Goal: Transaction & Acquisition: Purchase product/service

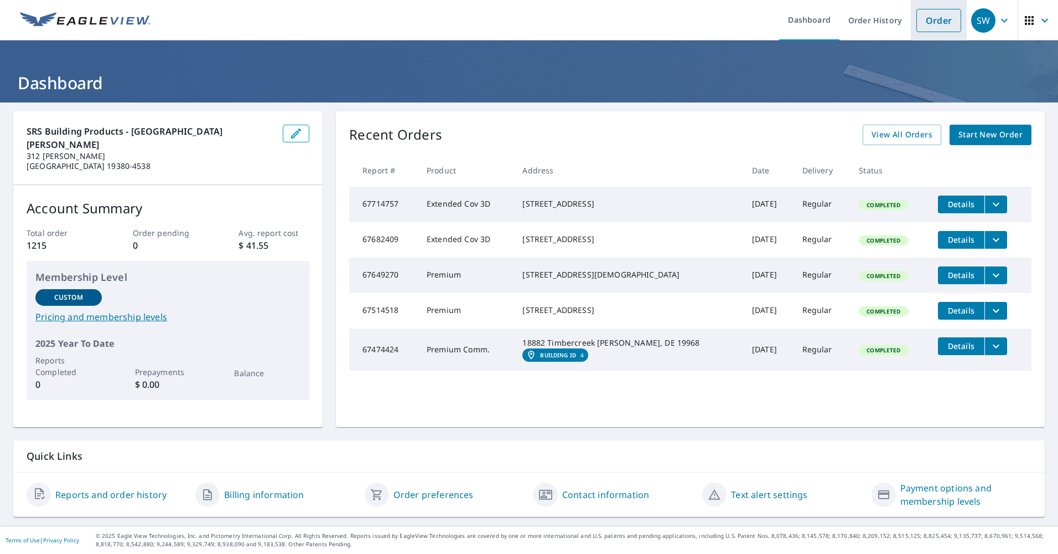
click at [932, 18] on link "Order" at bounding box center [939, 20] width 45 height 23
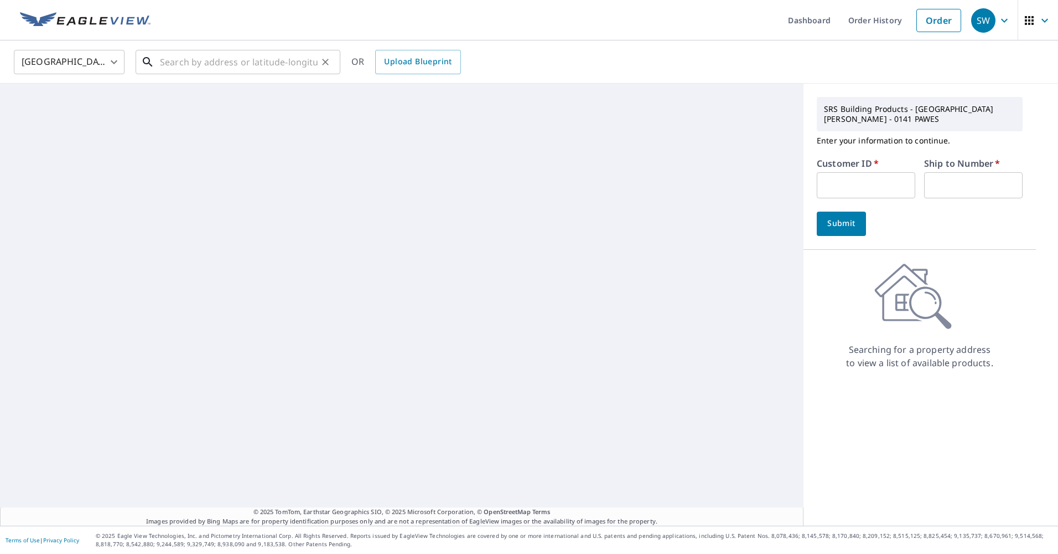
click at [182, 63] on input "text" at bounding box center [239, 61] width 158 height 31
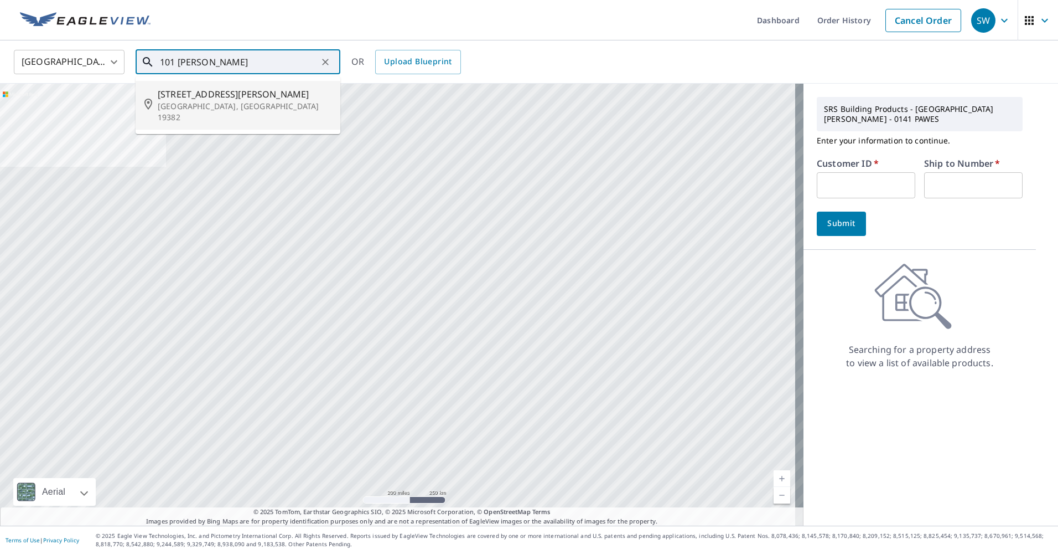
click at [167, 102] on p "[GEOGRAPHIC_DATA], [GEOGRAPHIC_DATA] 19382" at bounding box center [245, 112] width 174 height 22
type input "[STREET_ADDRESS][PERSON_NAME]"
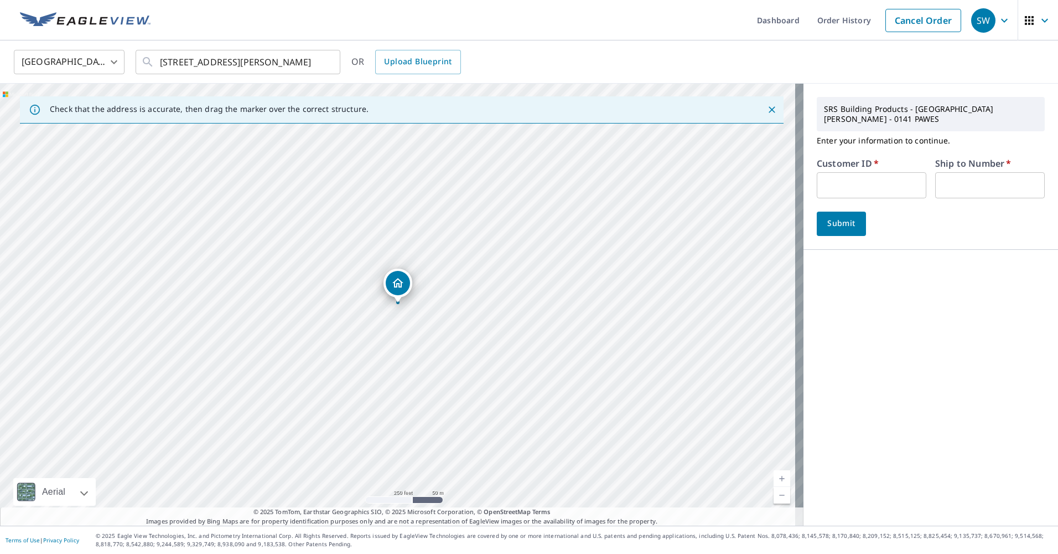
drag, startPoint x: 832, startPoint y: 177, endPoint x: 836, endPoint y: 173, distance: 5.9
click at [835, 175] on input "text" at bounding box center [872, 185] width 110 height 26
type input "MOR10141"
type input "1"
click at [837, 216] on span "Submit" at bounding box center [842, 223] width 32 height 14
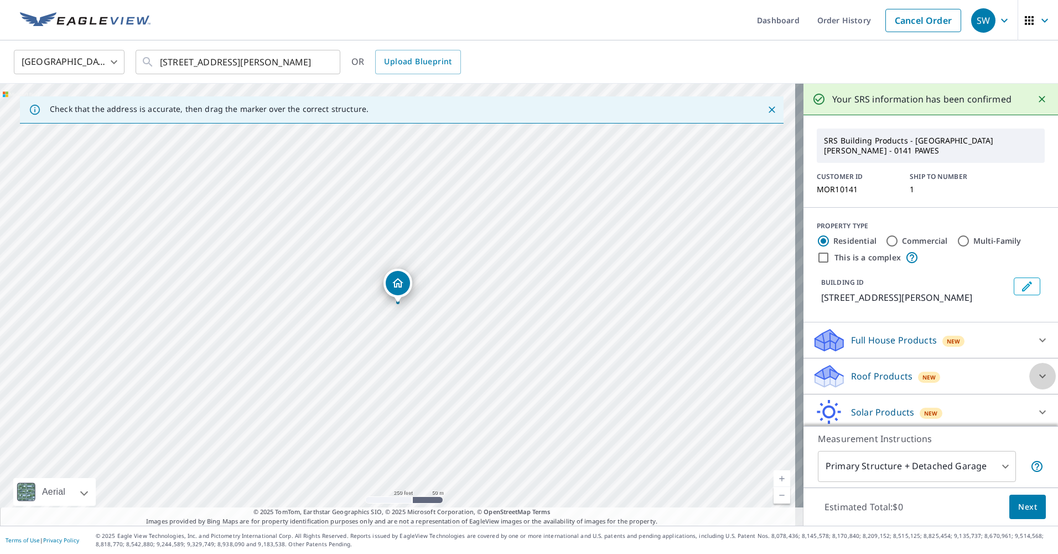
click at [1036, 369] on icon at bounding box center [1042, 375] width 13 height 13
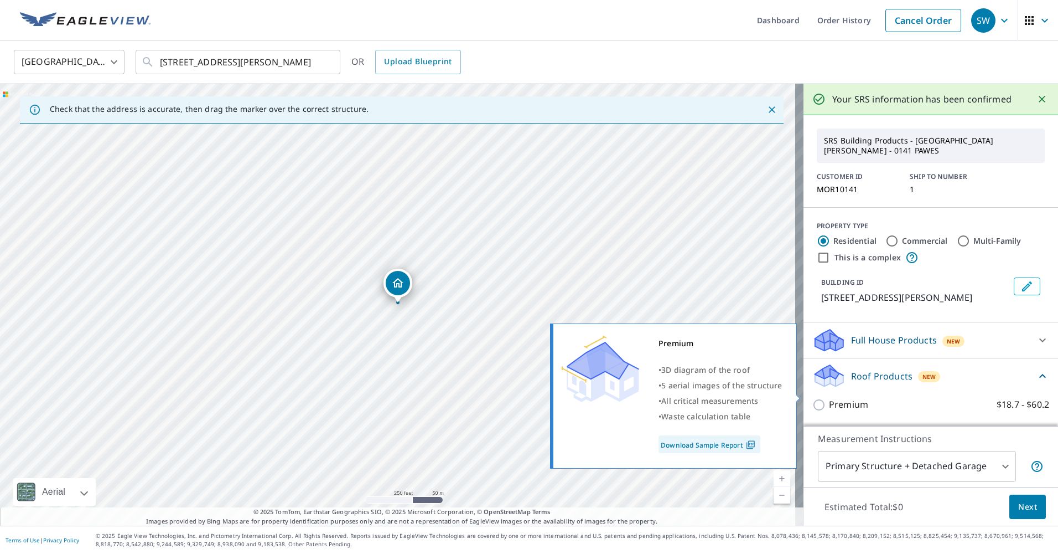
click at [813, 398] on input "Premium $18.7 - $60.2" at bounding box center [821, 404] width 17 height 13
checkbox input "true"
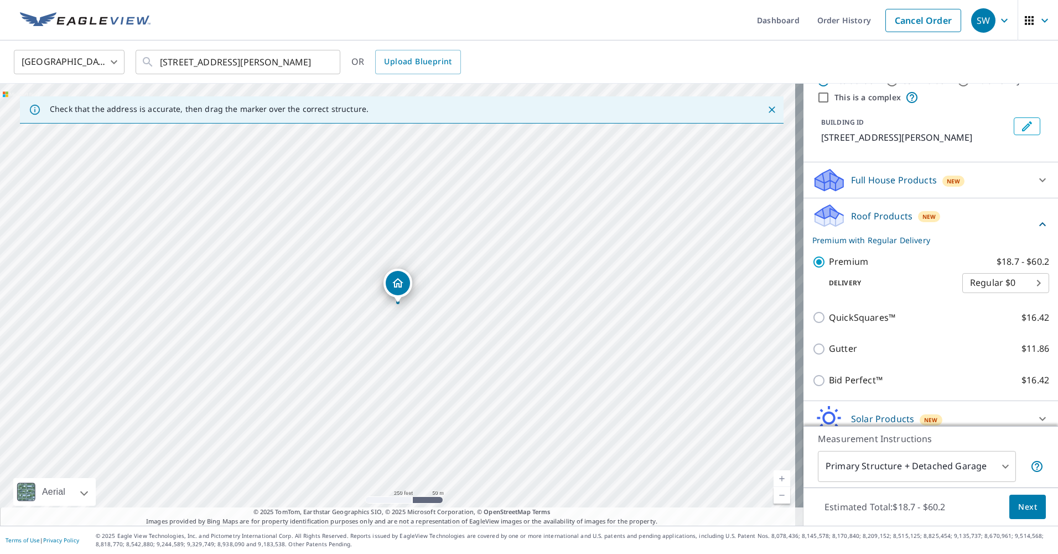
scroll to position [197, 0]
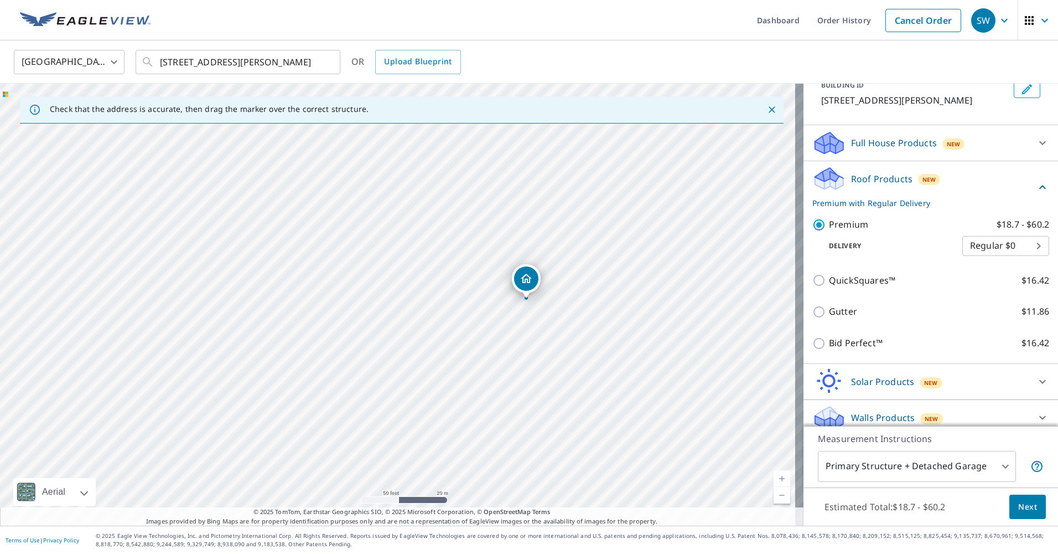
drag, startPoint x: 609, startPoint y: 381, endPoint x: 647, endPoint y: 393, distance: 39.0
click at [647, 393] on div "[STREET_ADDRESS][PERSON_NAME]" at bounding box center [402, 305] width 804 height 442
drag, startPoint x: 444, startPoint y: 242, endPoint x: 395, endPoint y: 335, distance: 105.2
click at [395, 335] on div "[STREET_ADDRESS][PERSON_NAME]" at bounding box center [402, 305] width 804 height 442
click at [1020, 505] on span "Next" at bounding box center [1027, 507] width 19 height 14
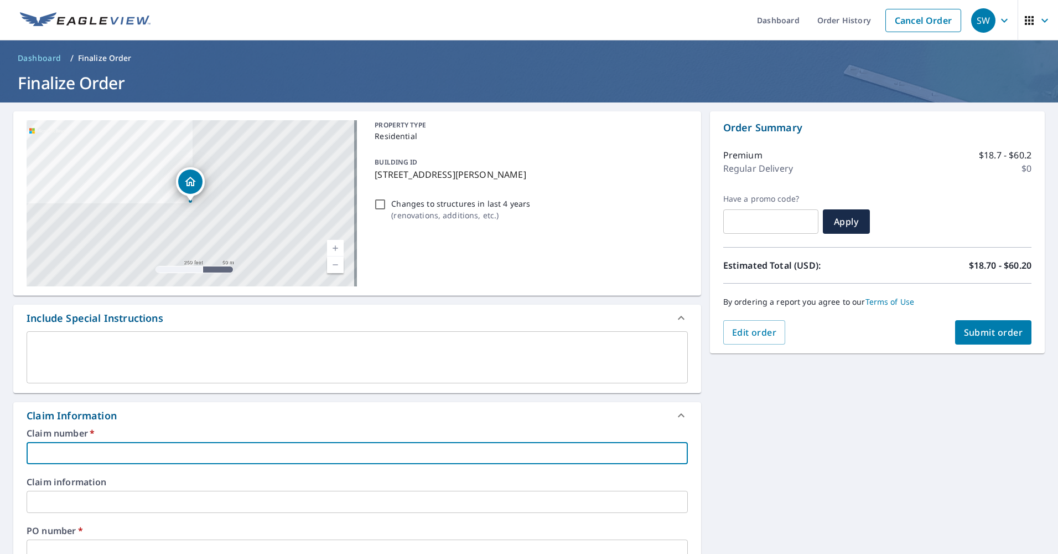
click at [190, 448] on input "text" at bounding box center [357, 453] width 661 height 22
type input "M"
checkbox input "true"
type input "MO"
checkbox input "true"
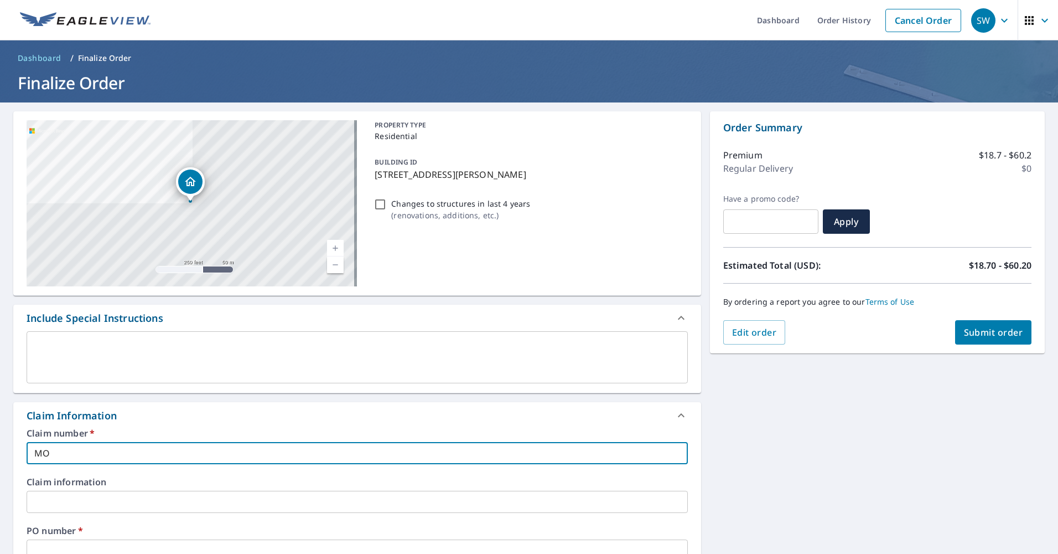
type input "MOR"
checkbox input "true"
type input "MOR1"
checkbox input "true"
type input "MOR10"
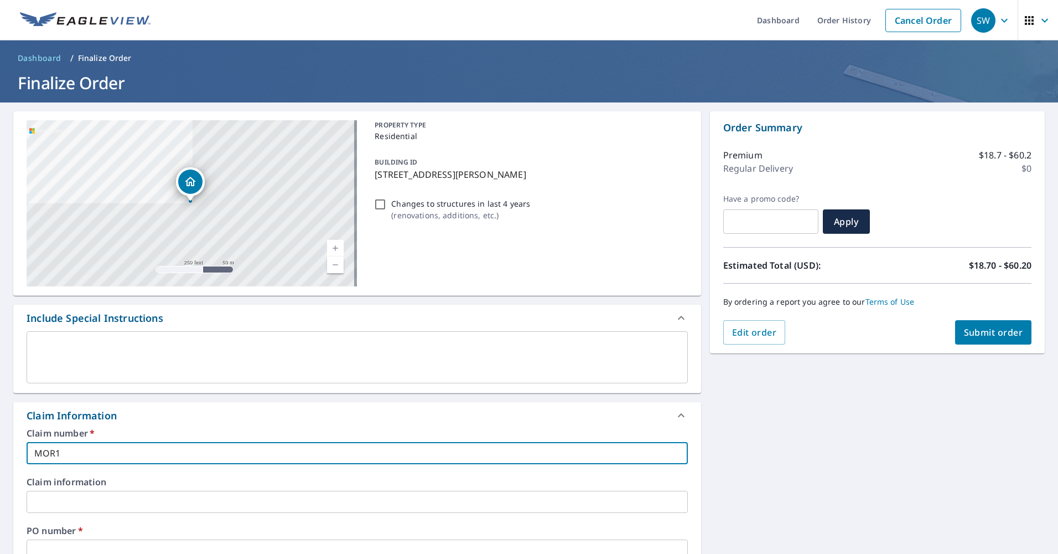
checkbox input "true"
type input "MOR101"
checkbox input "true"
type input "MOR1014"
checkbox input "true"
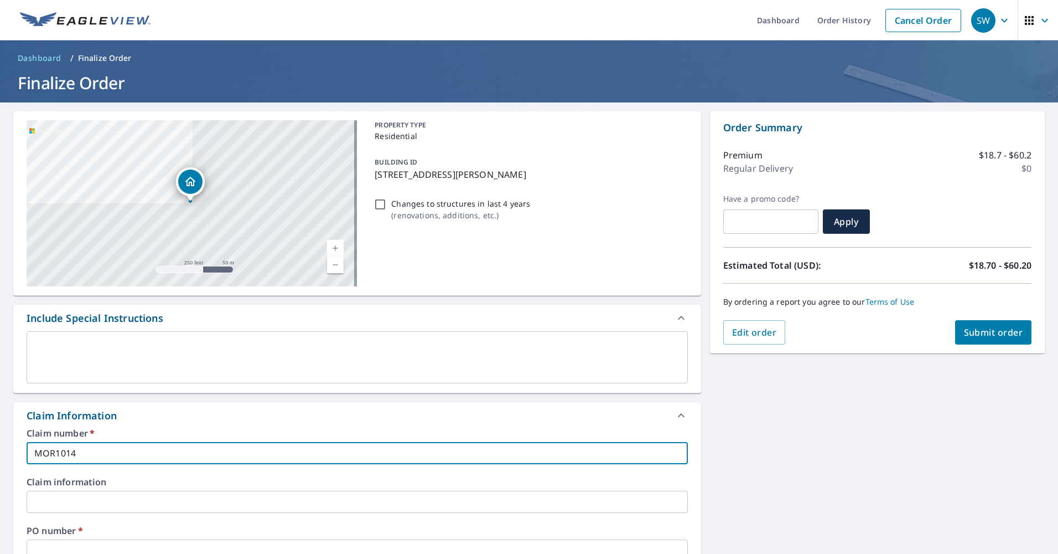
type input "MOR10141"
checkbox input "true"
type input "MOR10141"
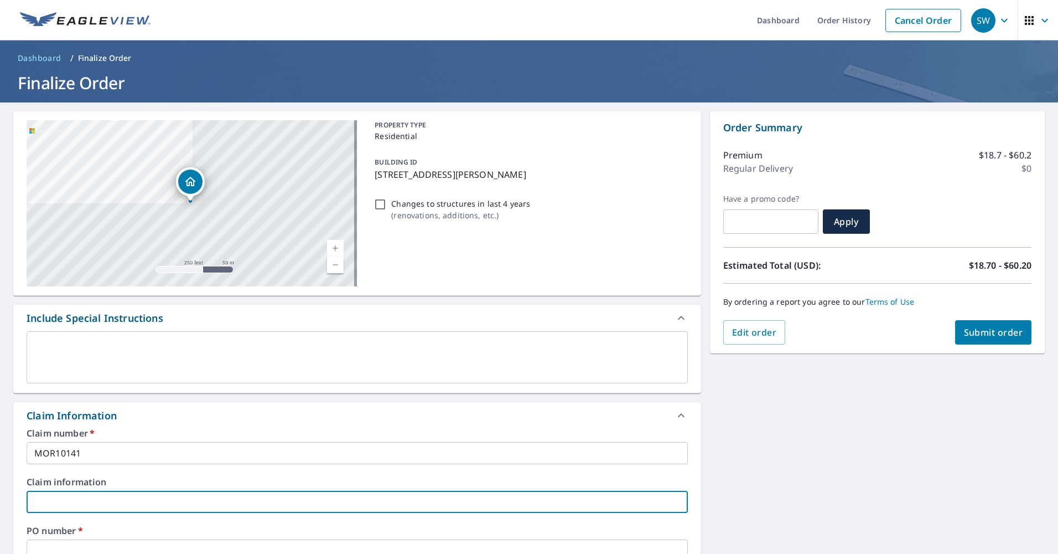
scroll to position [277, 0]
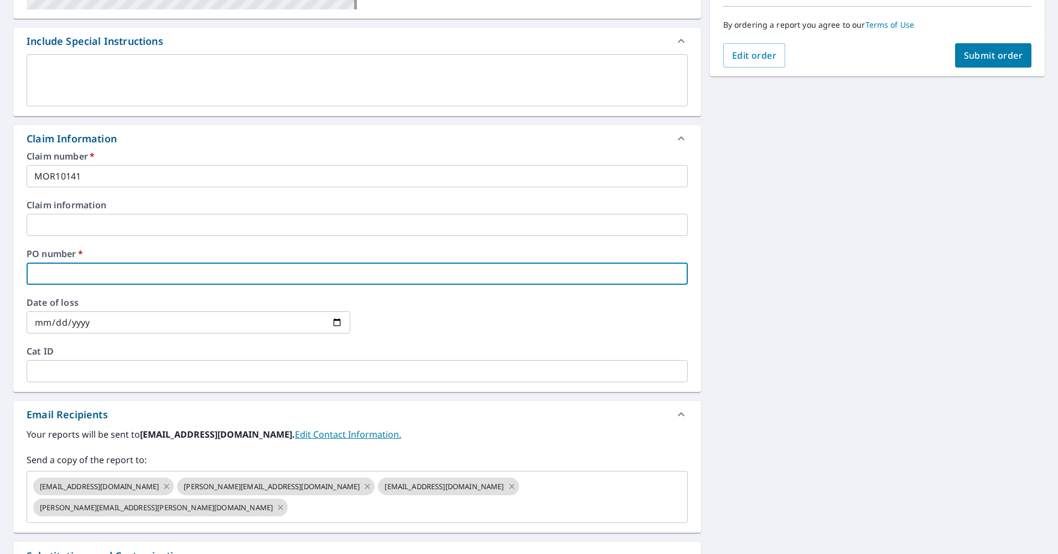
click at [68, 268] on input "text" at bounding box center [357, 273] width 661 height 22
type input "1"
checkbox input "true"
type input "10"
checkbox input "true"
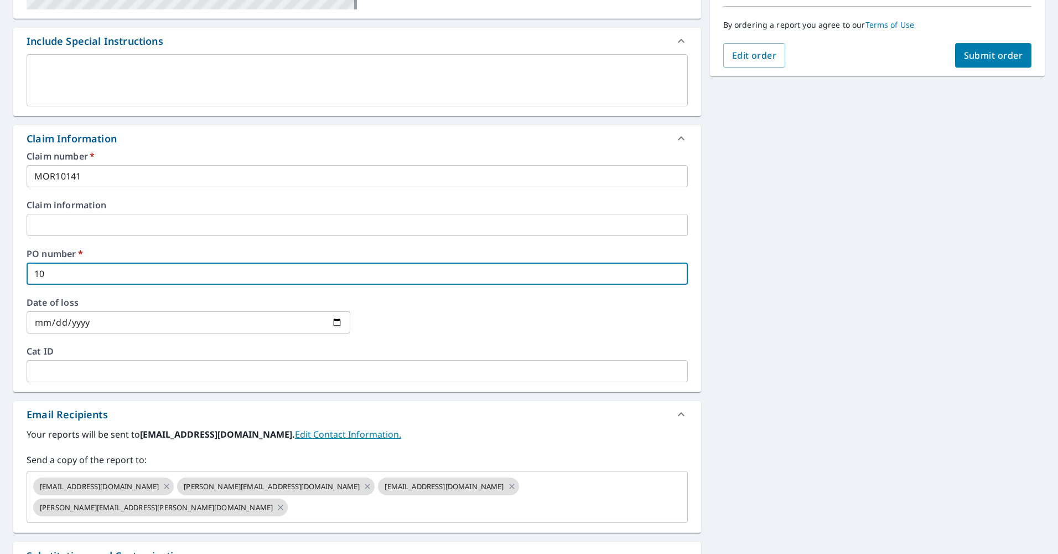
type input "101"
checkbox input "true"
type input "101"
checkbox input "true"
type input "101 g"
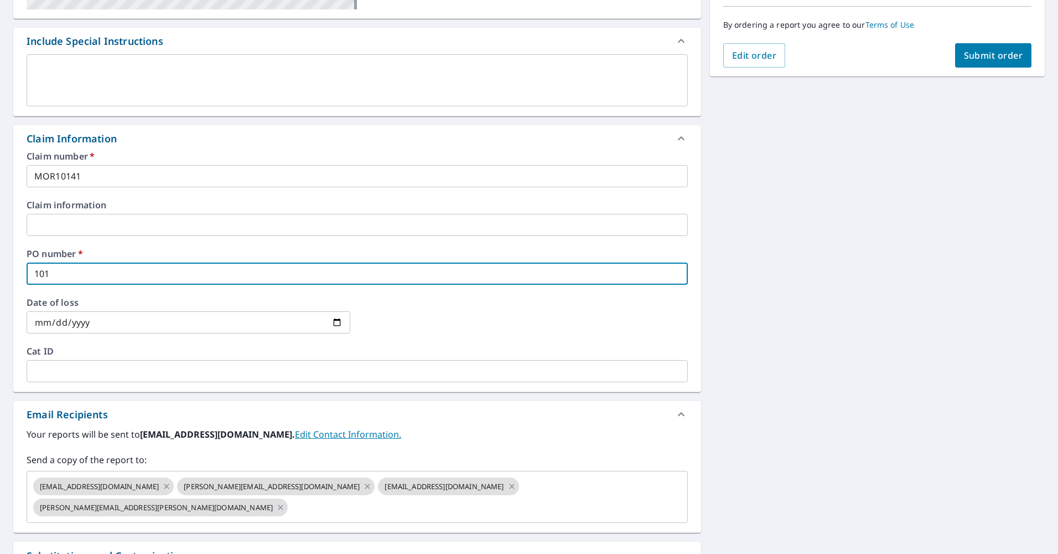
checkbox input "true"
type input "101 gI"
checkbox input "true"
type input "101 gIU"
checkbox input "true"
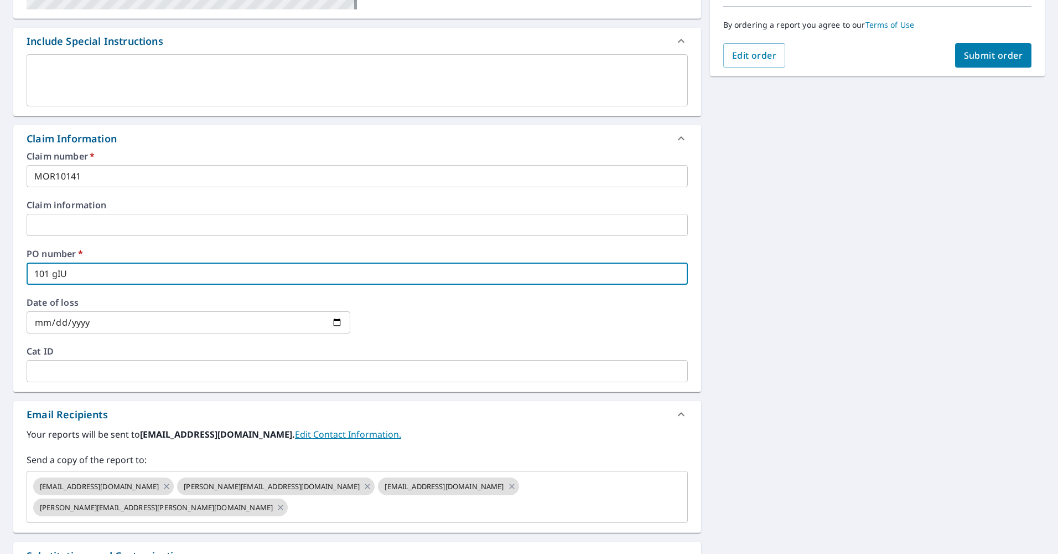
type input "101 gIUN"
checkbox input "true"
type input "101 gIUNT"
checkbox input "true"
type input "101 [PERSON_NAME]"
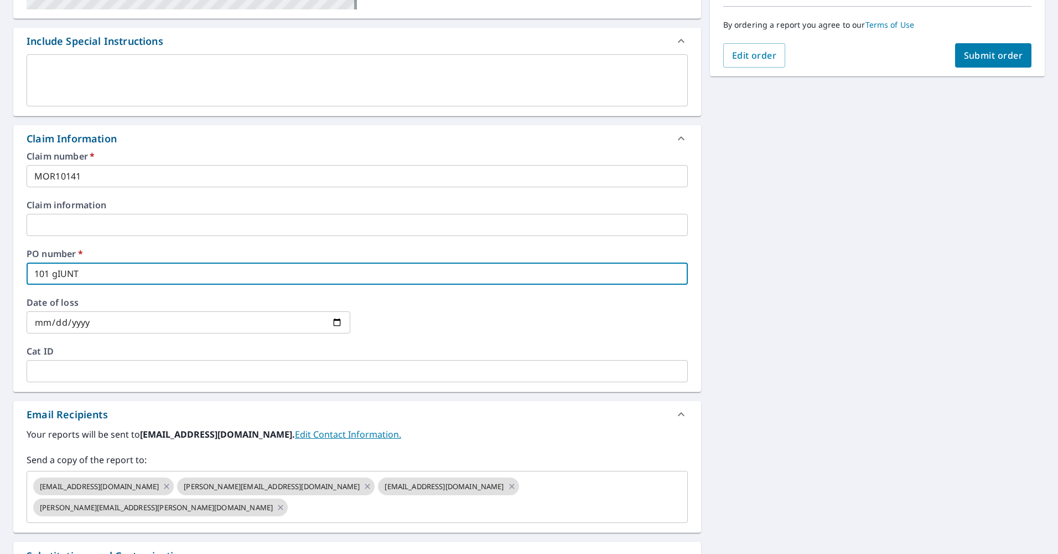
checkbox input "true"
type input "101 gIUNT"
checkbox input "true"
type input "101 gIUN"
checkbox input "true"
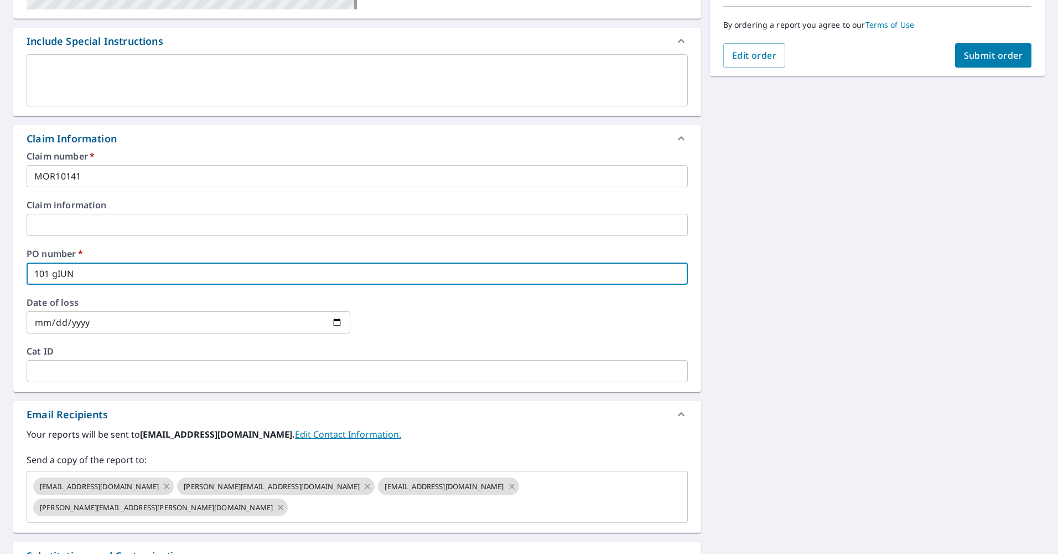
type input "101 gIU"
checkbox input "true"
type input "101 gI"
checkbox input "true"
type input "101 g"
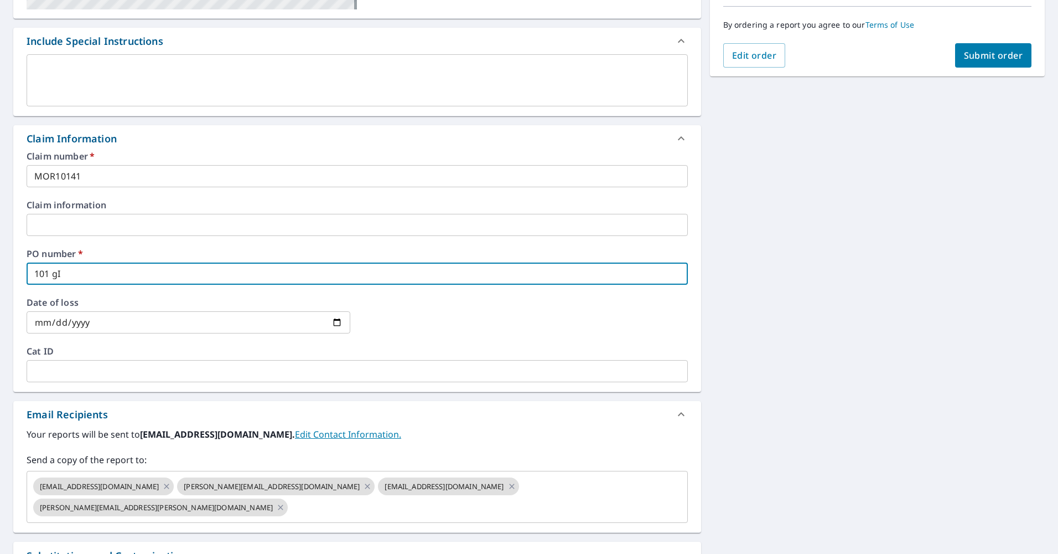
checkbox input "true"
type input "101"
checkbox input "true"
type input "101 G"
checkbox input "true"
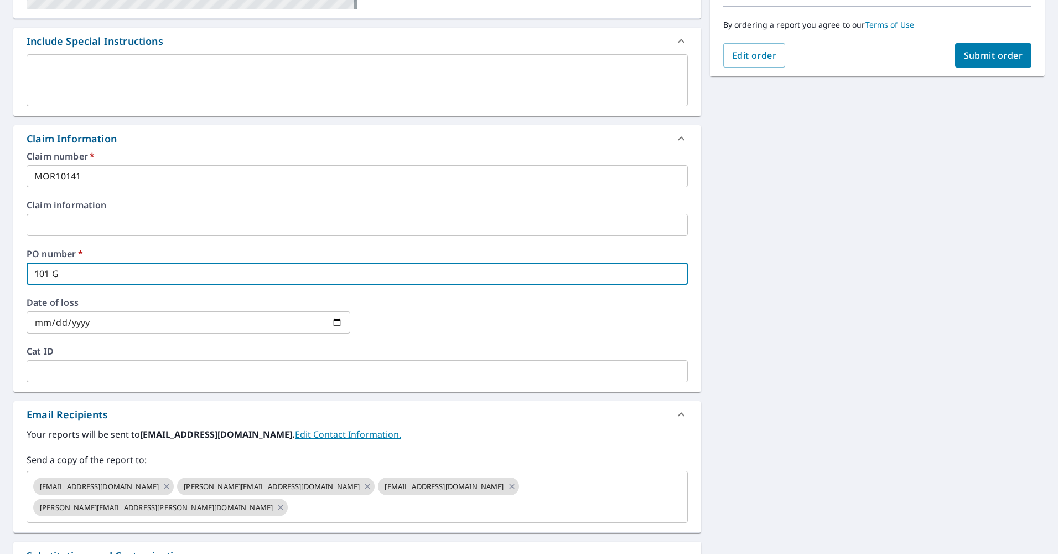
type input "101 Gi"
checkbox input "true"
type input "101 Giu"
checkbox input "true"
type input "101 Giun"
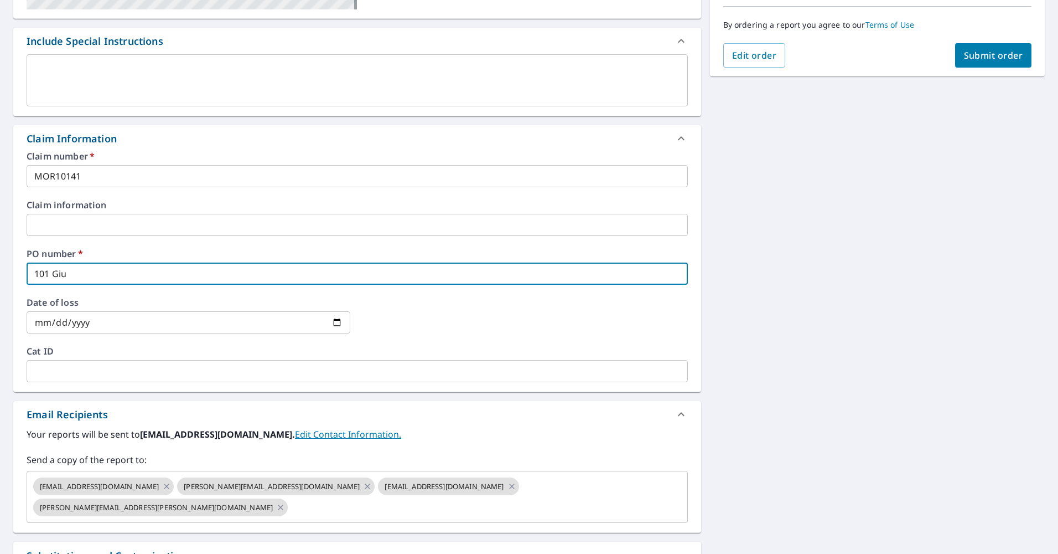
checkbox input "true"
type input "101 Giunt"
checkbox input "true"
type input "101 [PERSON_NAME]"
checkbox input "true"
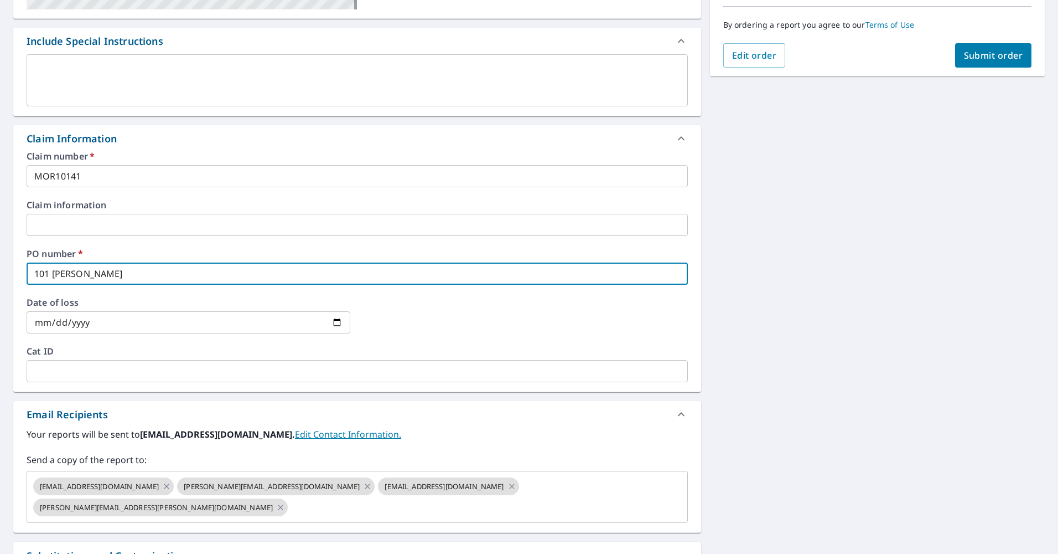
type input "101 [PERSON_NAME]"
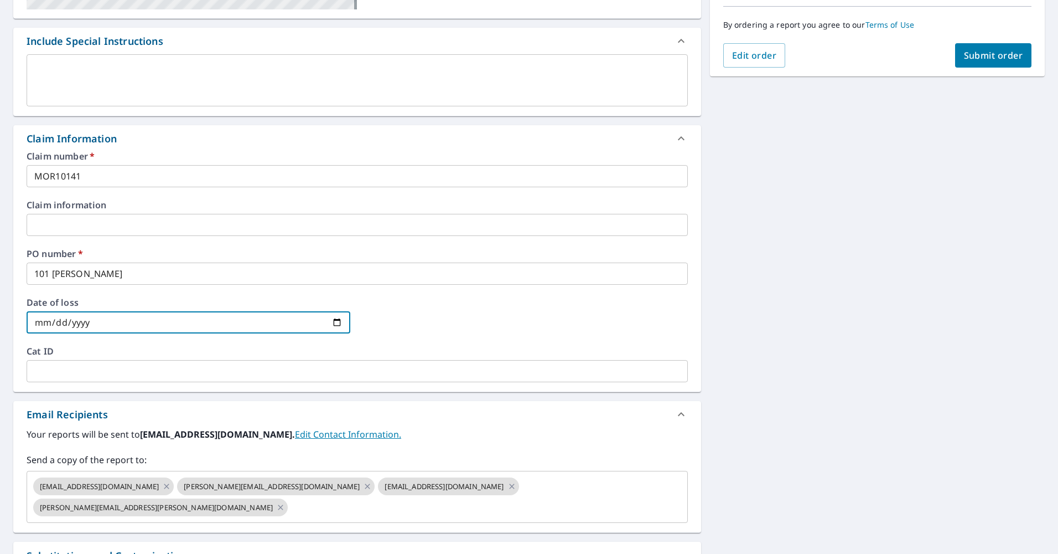
scroll to position [389, 0]
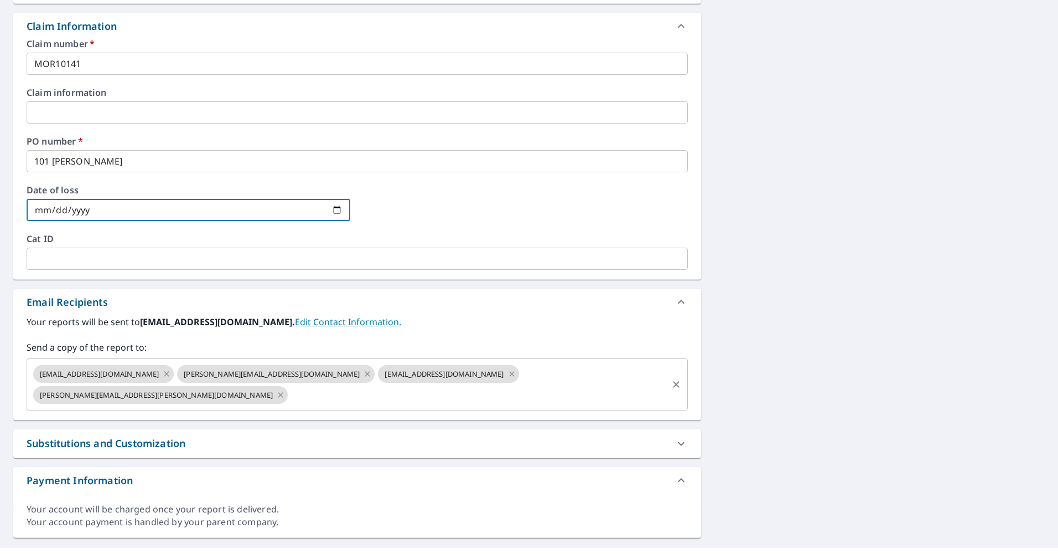
click at [363, 373] on icon at bounding box center [367, 374] width 9 height 12
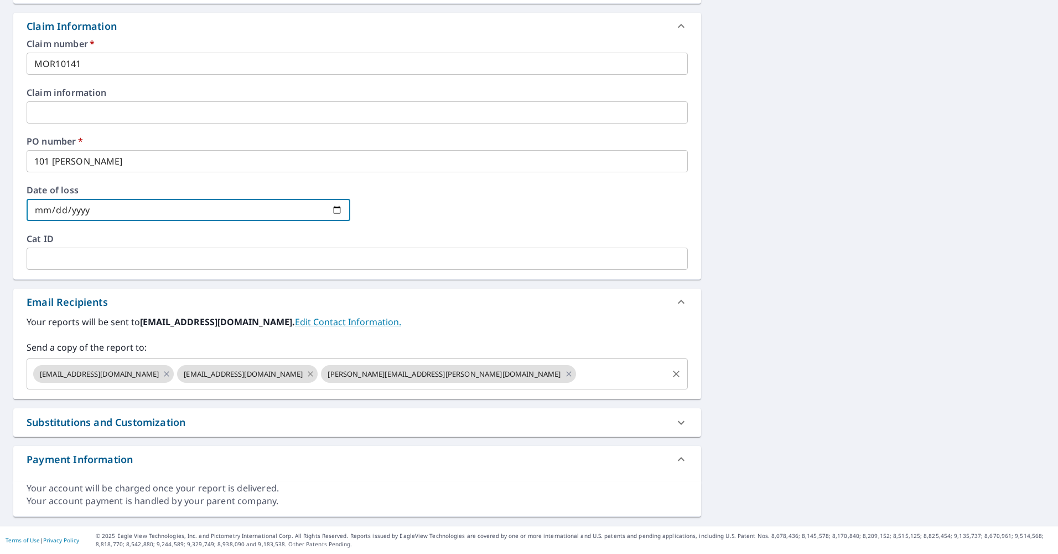
click at [306, 373] on icon at bounding box center [310, 374] width 9 height 12
click at [420, 373] on icon at bounding box center [424, 374] width 9 height 12
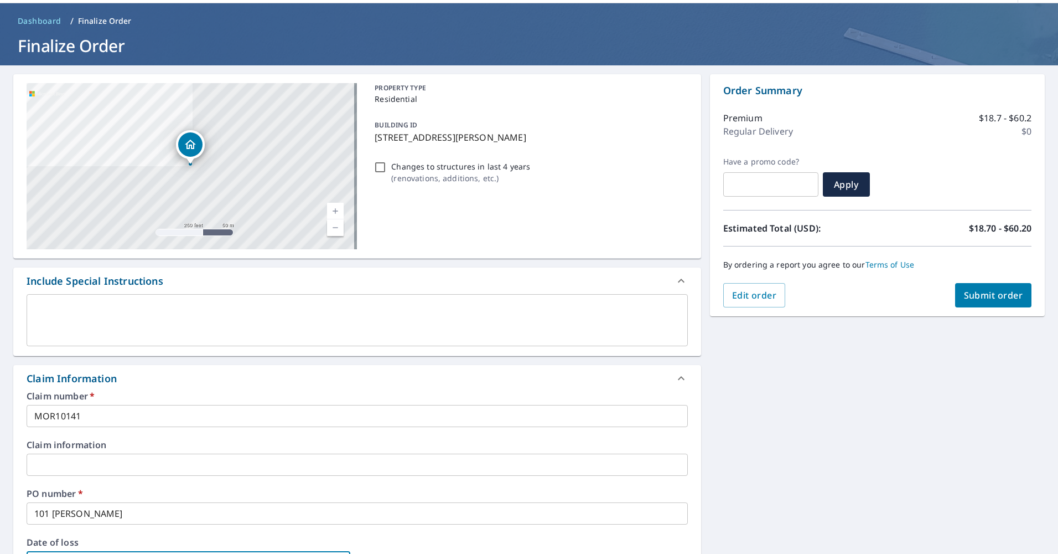
scroll to position [0, 0]
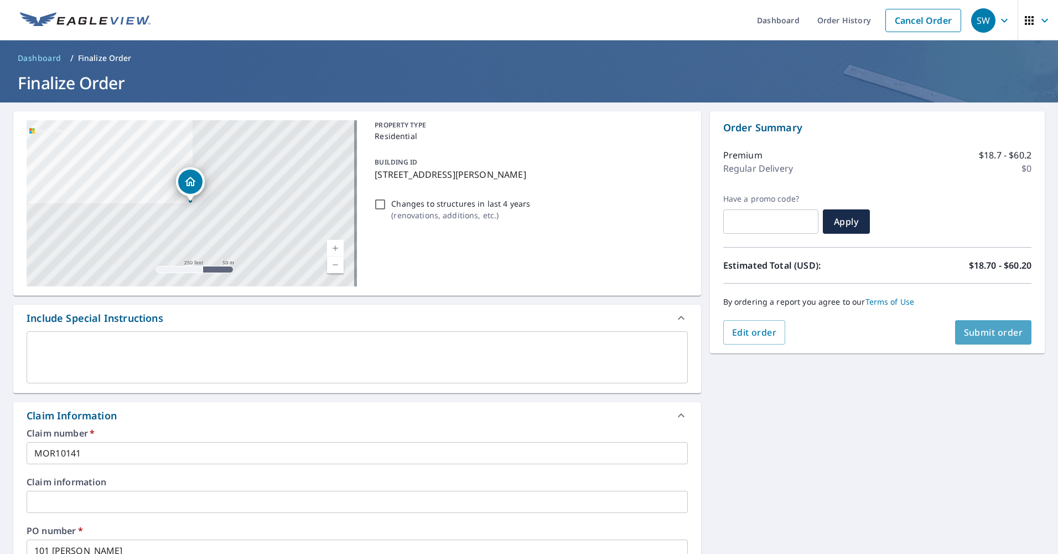
click at [981, 336] on span "Submit order" at bounding box center [993, 332] width 59 height 12
checkbox input "true"
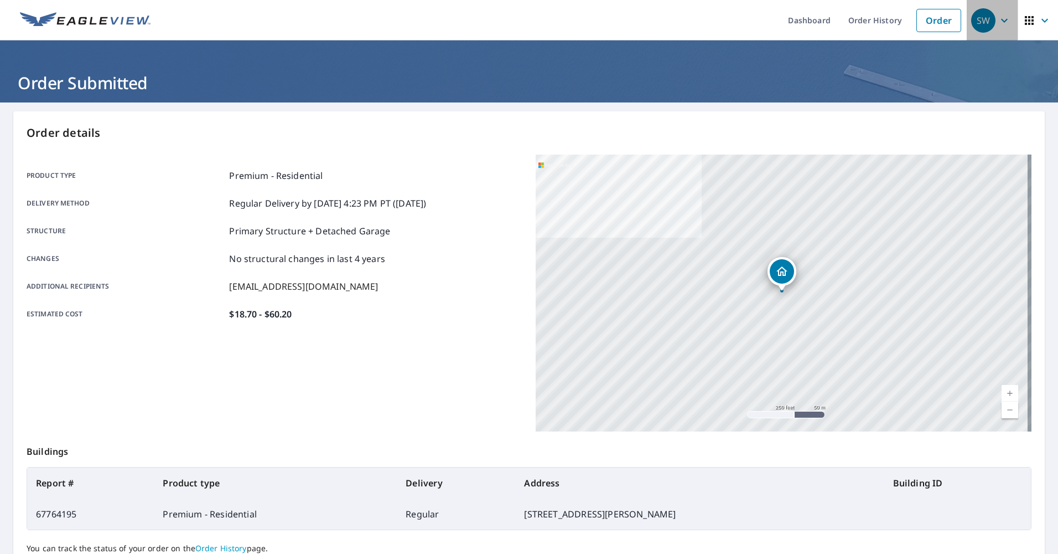
click at [999, 17] on icon "button" at bounding box center [1004, 20] width 13 height 13
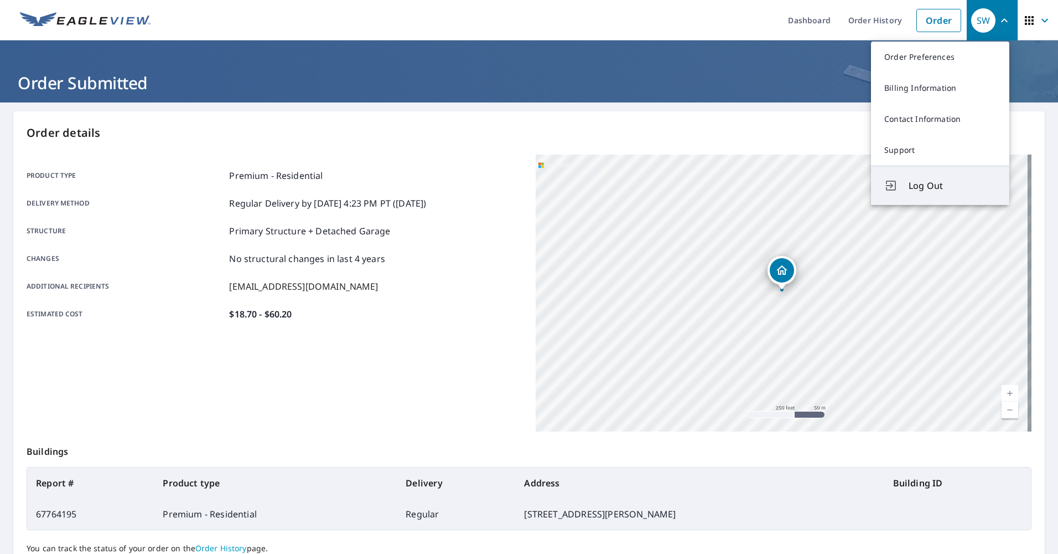
click at [930, 183] on span "Log Out" at bounding box center [952, 185] width 87 height 13
